Goal: Information Seeking & Learning: Learn about a topic

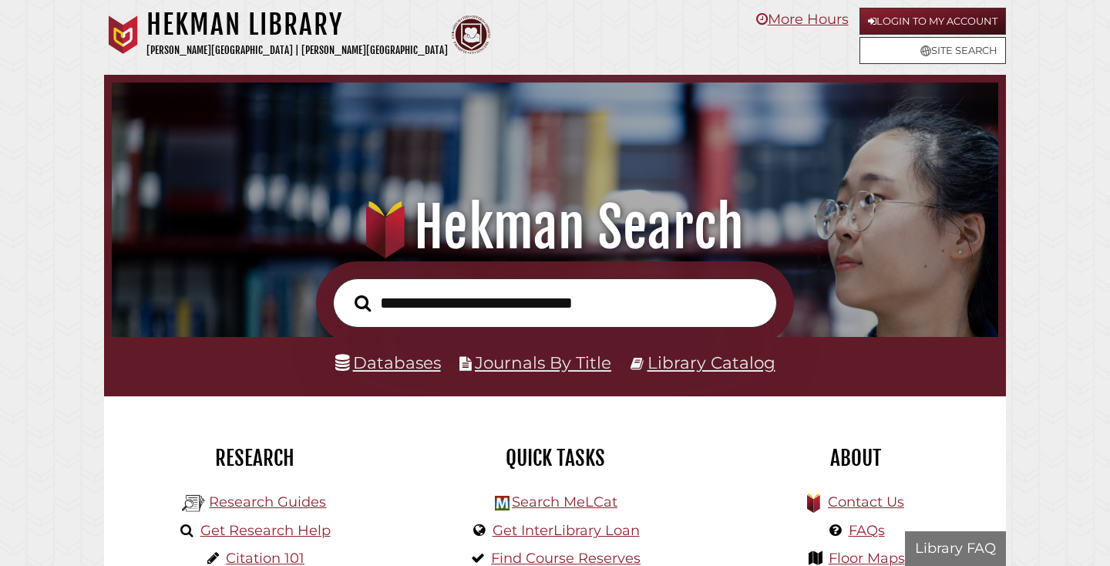
scroll to position [293, 879]
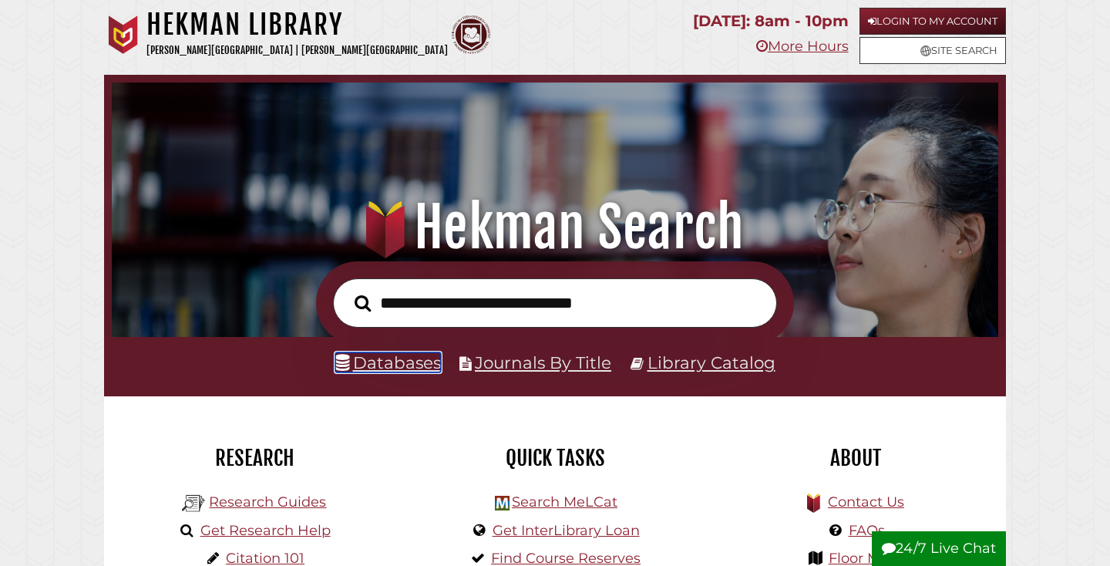
click at [416, 359] on link "Databases" at bounding box center [388, 362] width 106 height 20
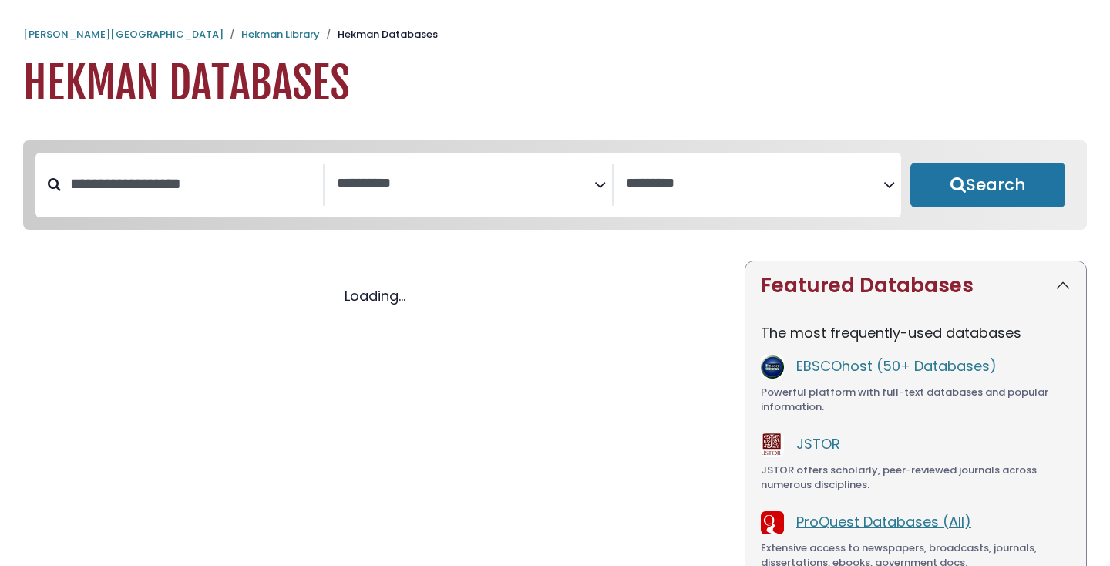
select select "Database Subject Filter"
select select "Database Vendors Filter"
select select "Database Subject Filter"
select select "Database Vendors Filter"
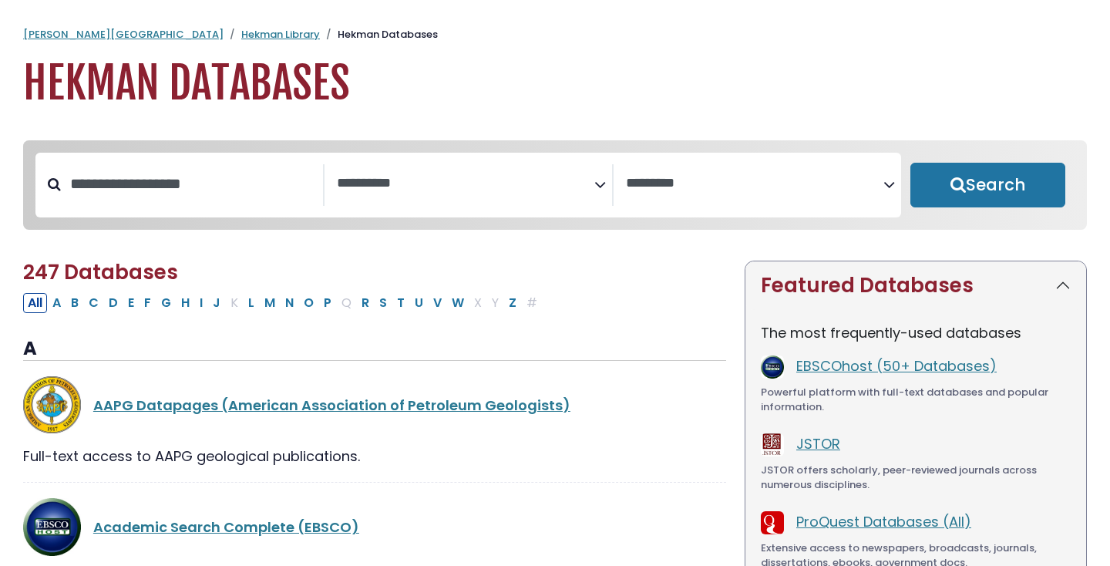
click at [246, 203] on div "Search filters" at bounding box center [192, 184] width 262 height 40
click at [159, 178] on input "Search database by title or keyword" at bounding box center [192, 183] width 262 height 25
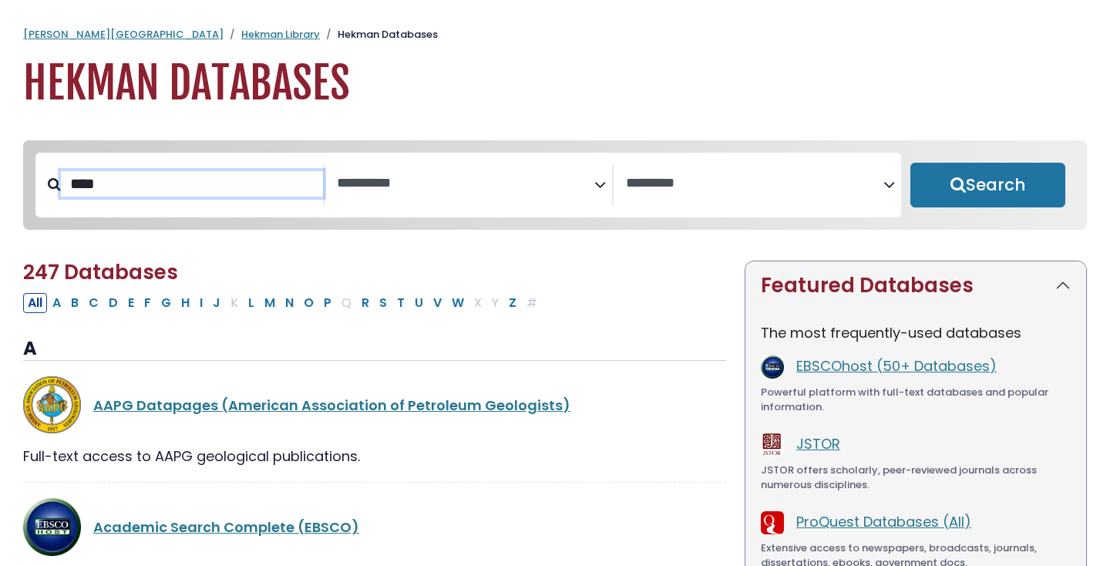
type input "****"
click at [910, 163] on button "Search" at bounding box center [987, 185] width 155 height 45
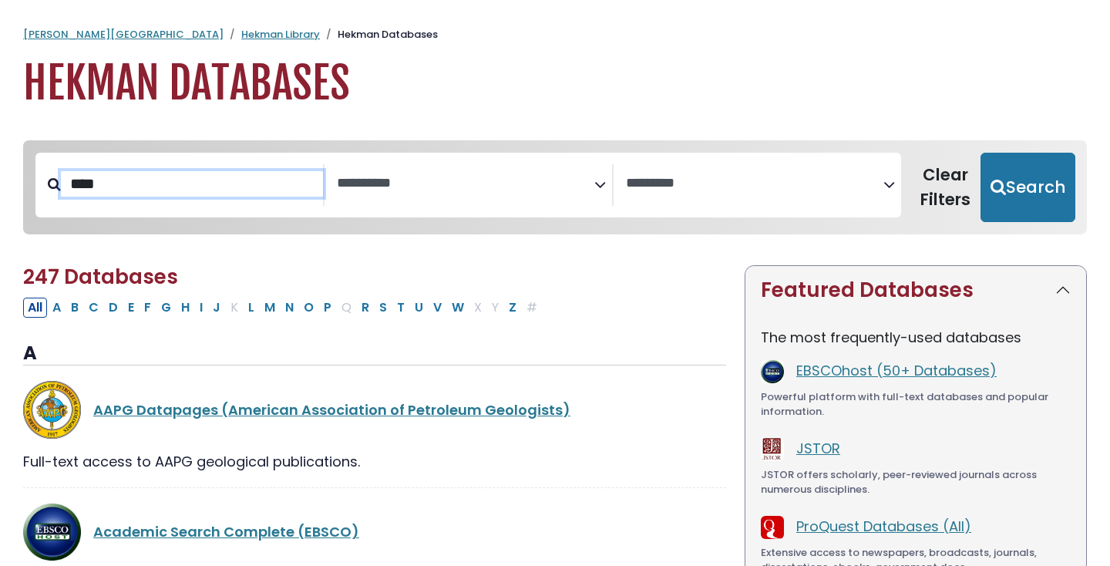
select select "Database Subject Filter"
select select "Database Vendors Filter"
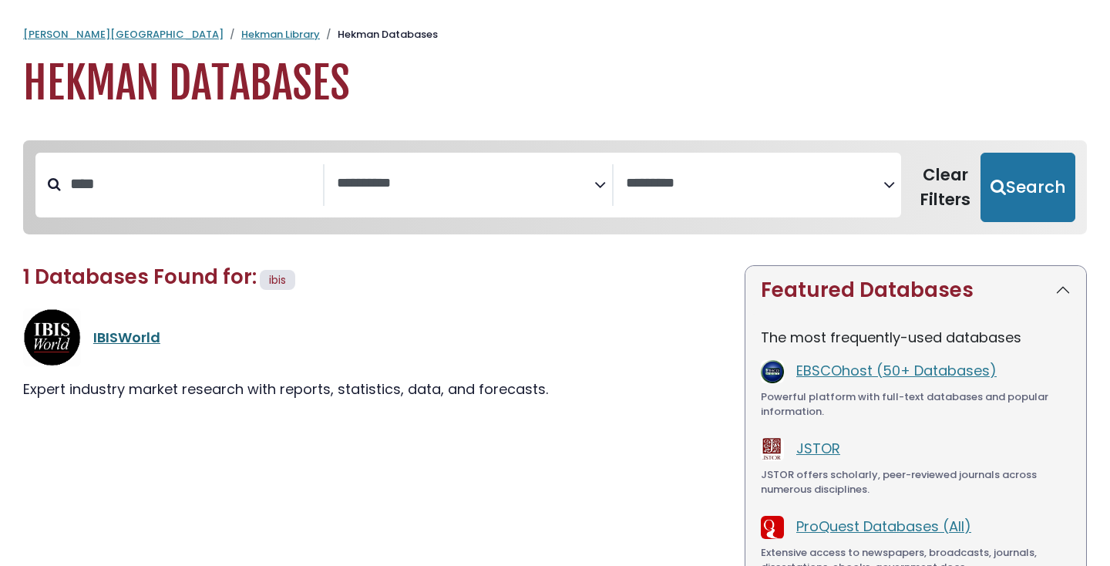
click at [147, 340] on link "IBISWorld" at bounding box center [126, 337] width 67 height 19
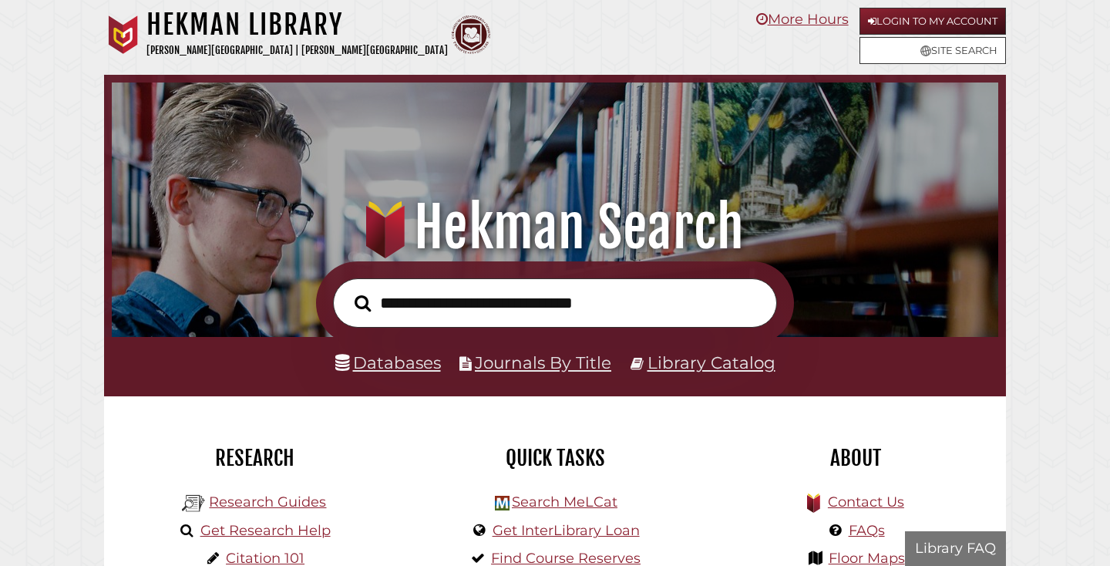
scroll to position [293, 879]
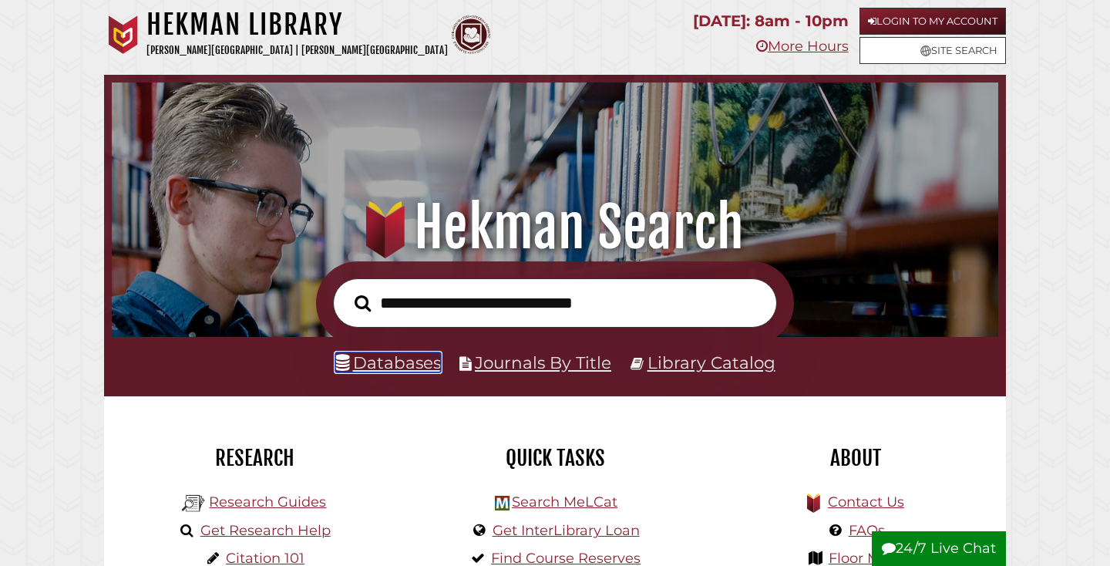
click at [410, 364] on link "Databases" at bounding box center [388, 362] width 106 height 20
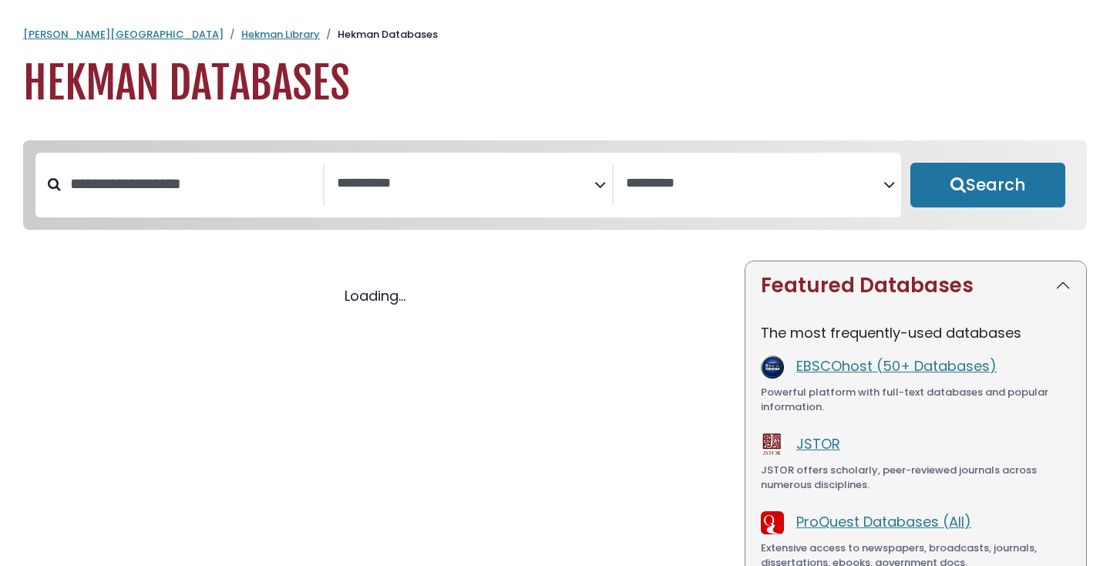
select select "Database Subject Filter"
select select "Database Vendors Filter"
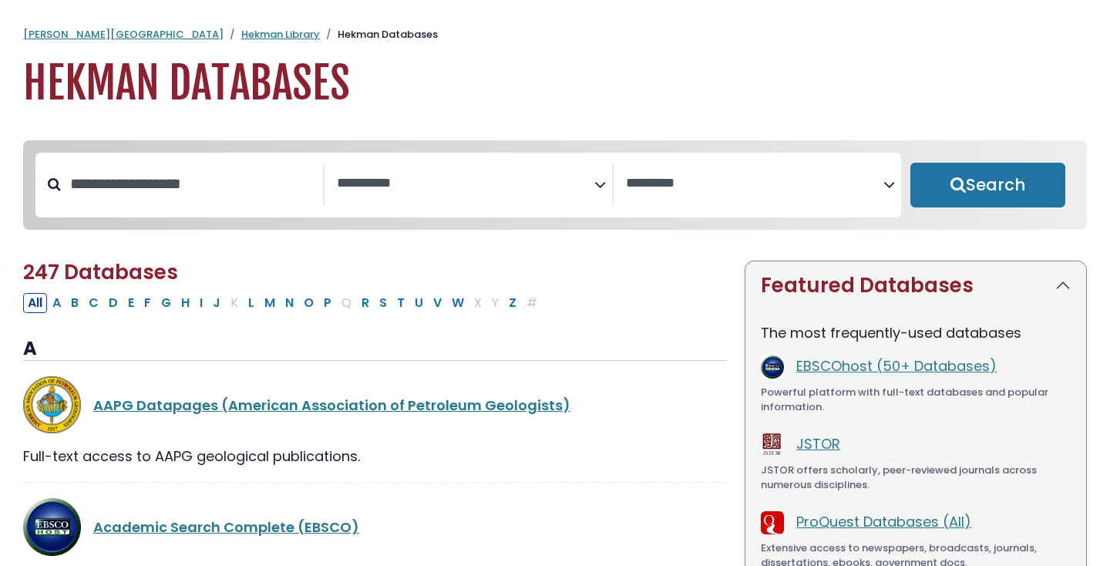
select select "Database Subject Filter"
select select "Database Vendors Filter"
click at [279, 183] on input "Search database by title or keyword" at bounding box center [192, 183] width 262 height 25
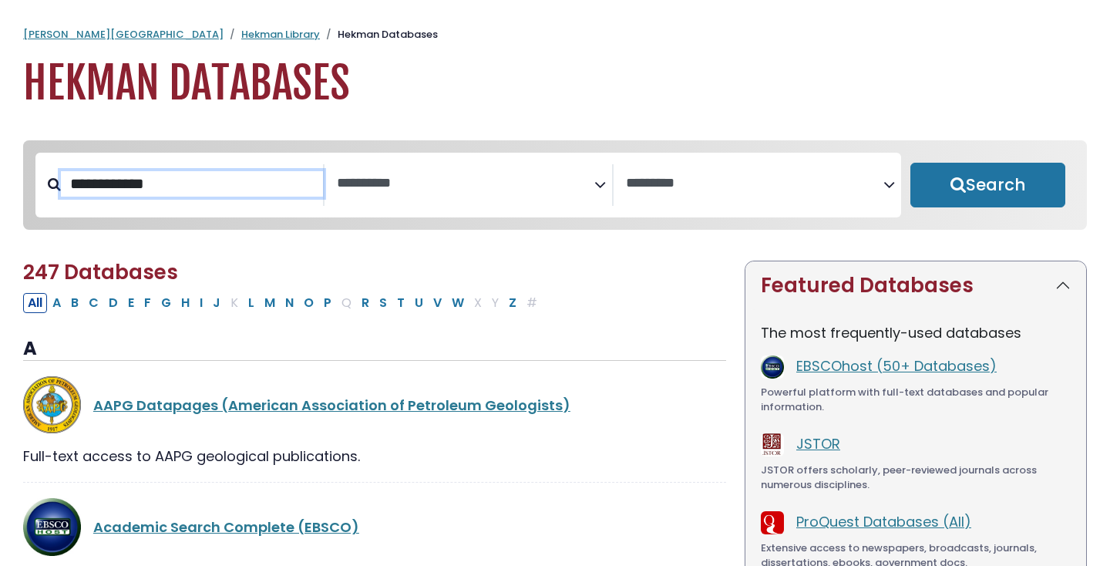
type input "**********"
click at [910, 163] on button "Search" at bounding box center [987, 185] width 155 height 45
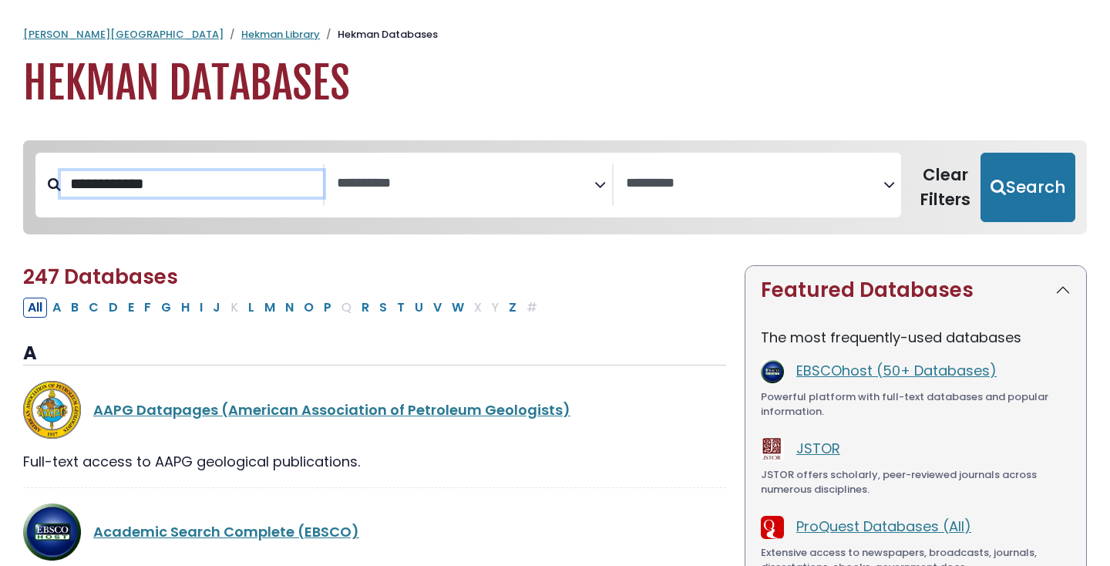
select select "Database Subject Filter"
select select "Database Vendors Filter"
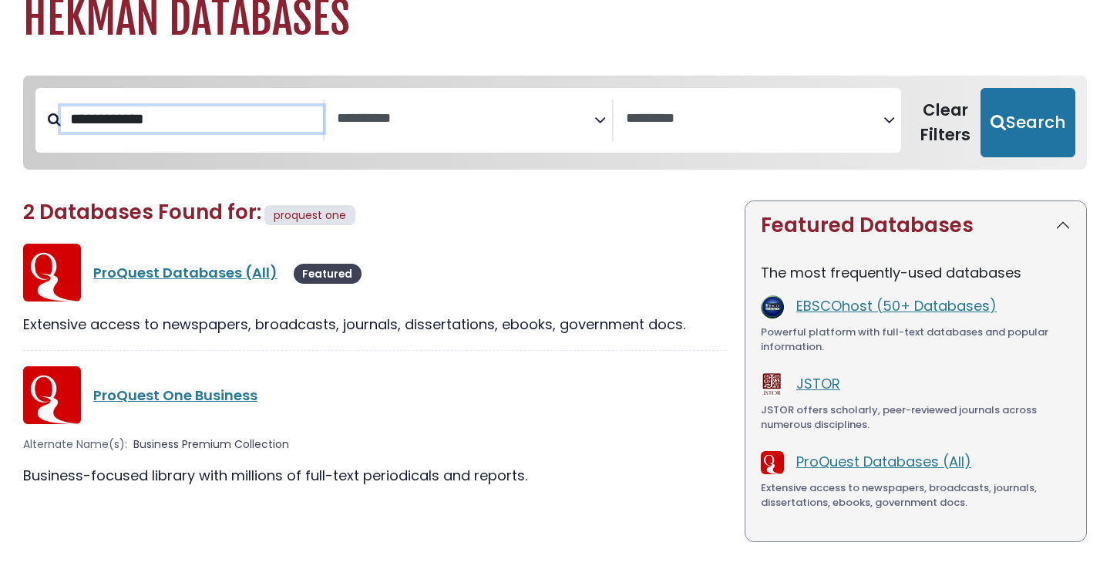
scroll to position [72, 0]
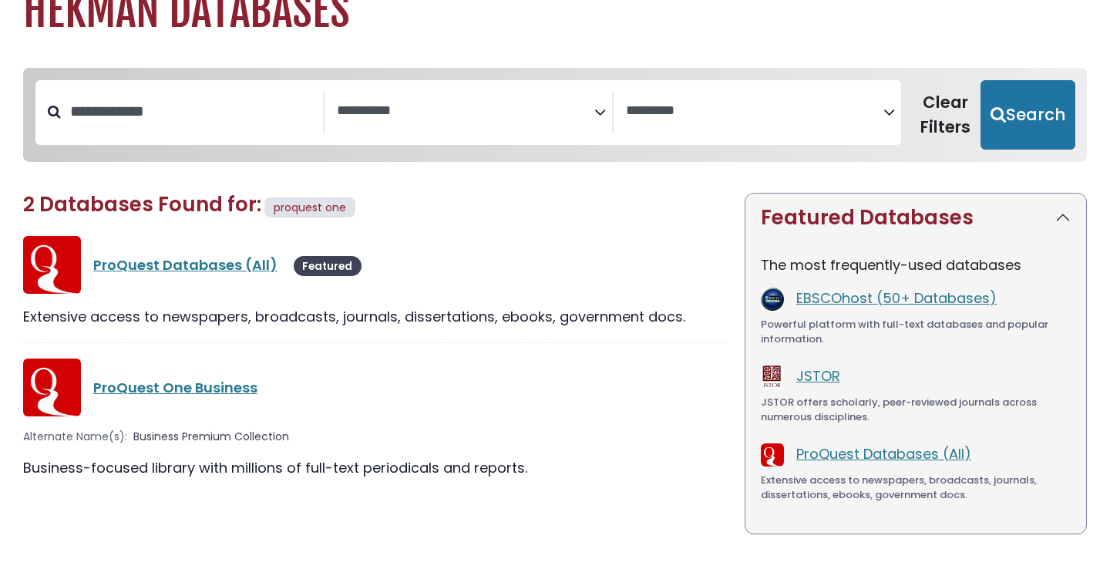
click at [220, 377] on div "ProQuest One Business" at bounding box center [374, 387] width 703 height 58
click at [220, 382] on link "ProQuest One Business" at bounding box center [175, 387] width 164 height 19
